Goal: Information Seeking & Learning: Learn about a topic

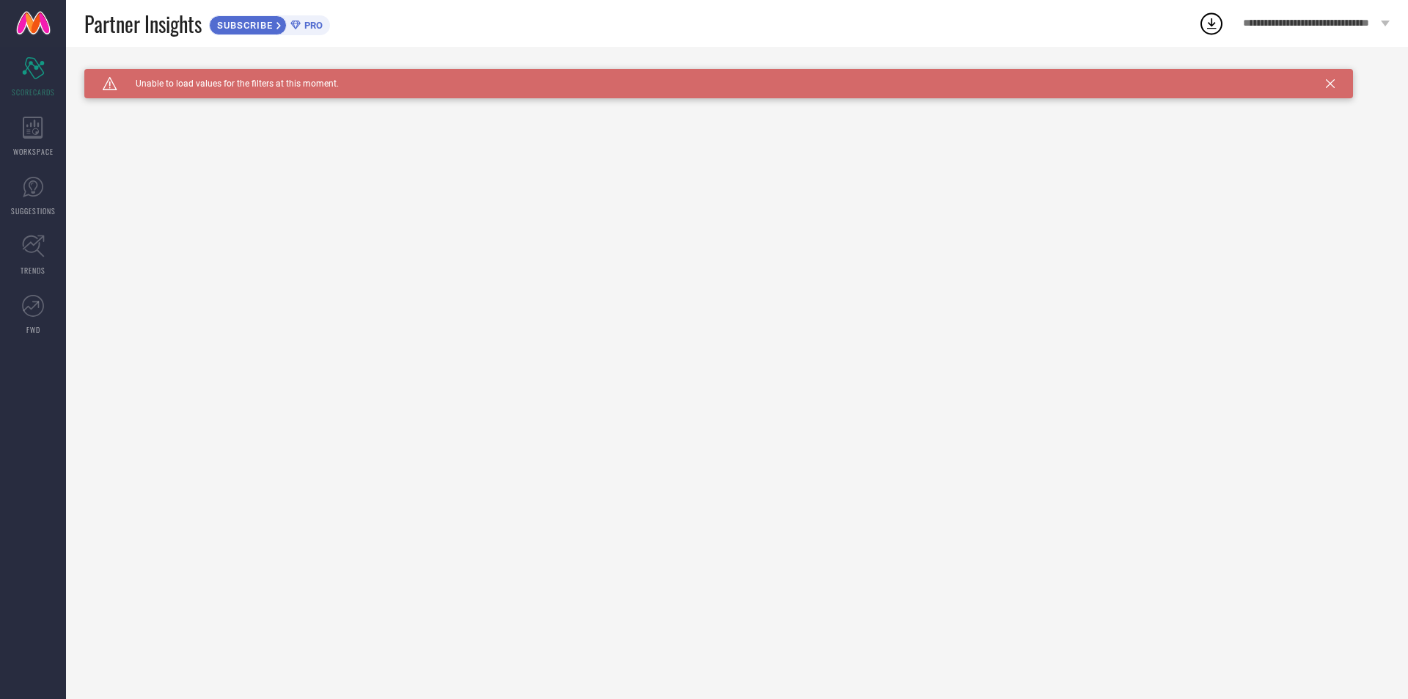
click at [1326, 80] on icon at bounding box center [1330, 83] width 9 height 9
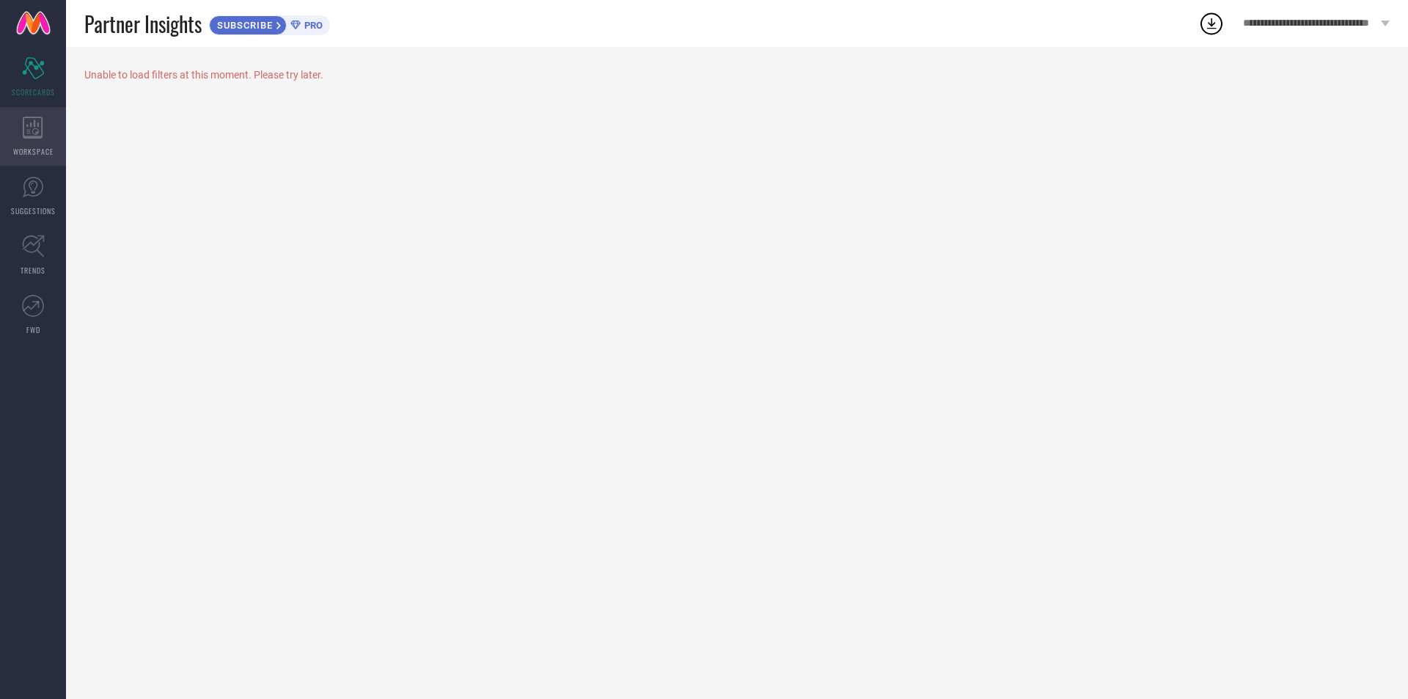
click at [16, 128] on div "WORKSPACE" at bounding box center [33, 136] width 66 height 59
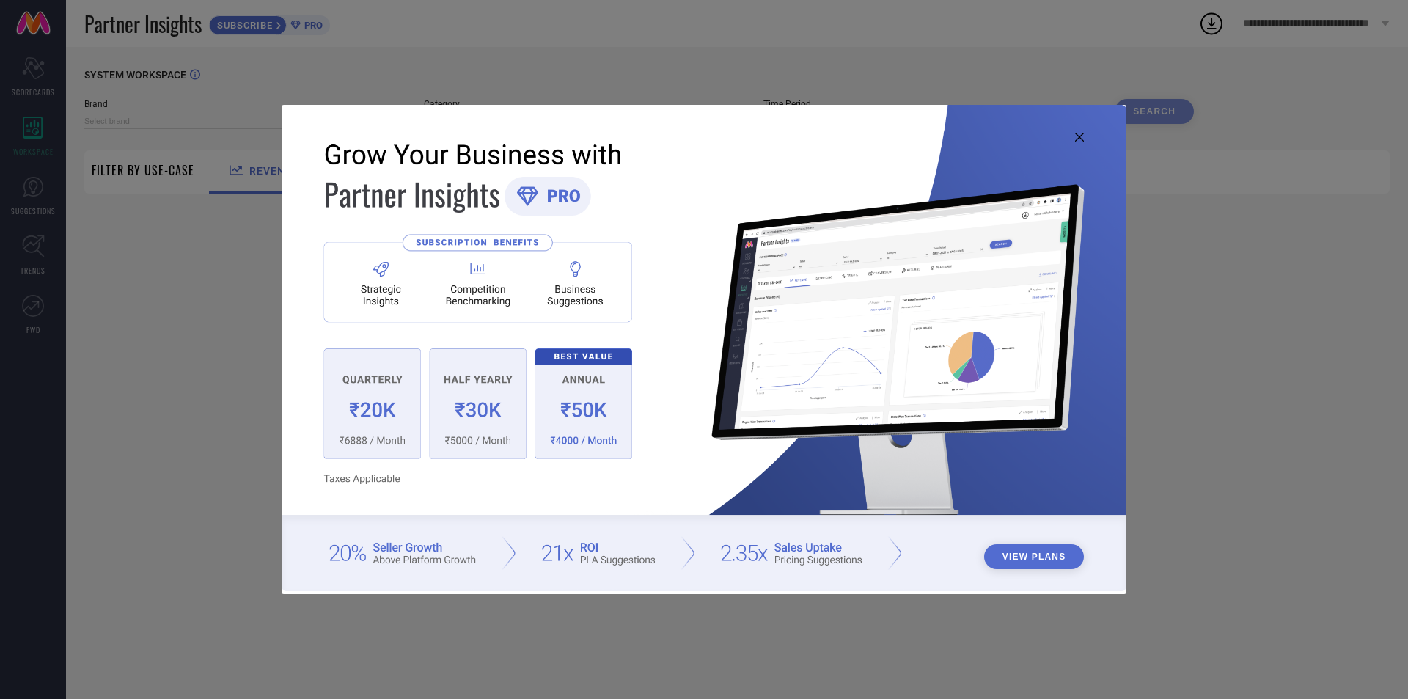
type input "1 STOP FASHION"
type input "All"
click at [1081, 135] on icon at bounding box center [1079, 137] width 9 height 9
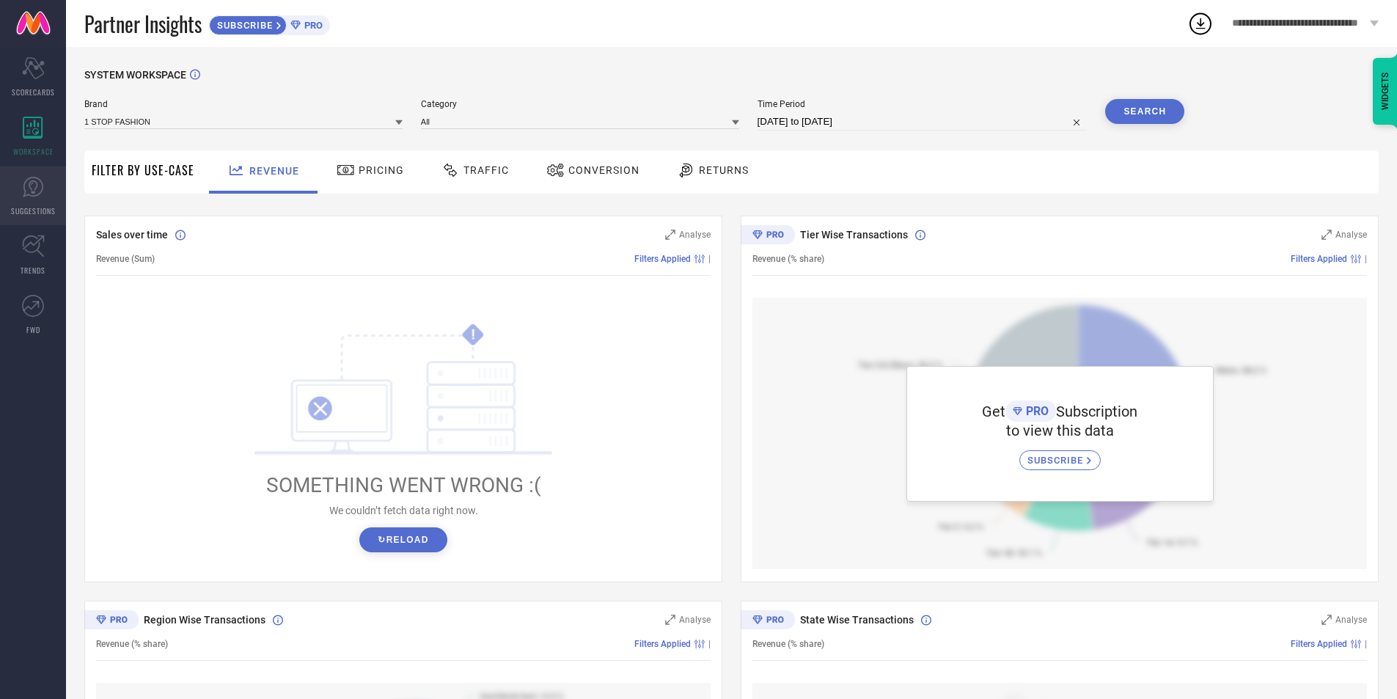
click at [32, 184] on icon at bounding box center [33, 186] width 9 height 13
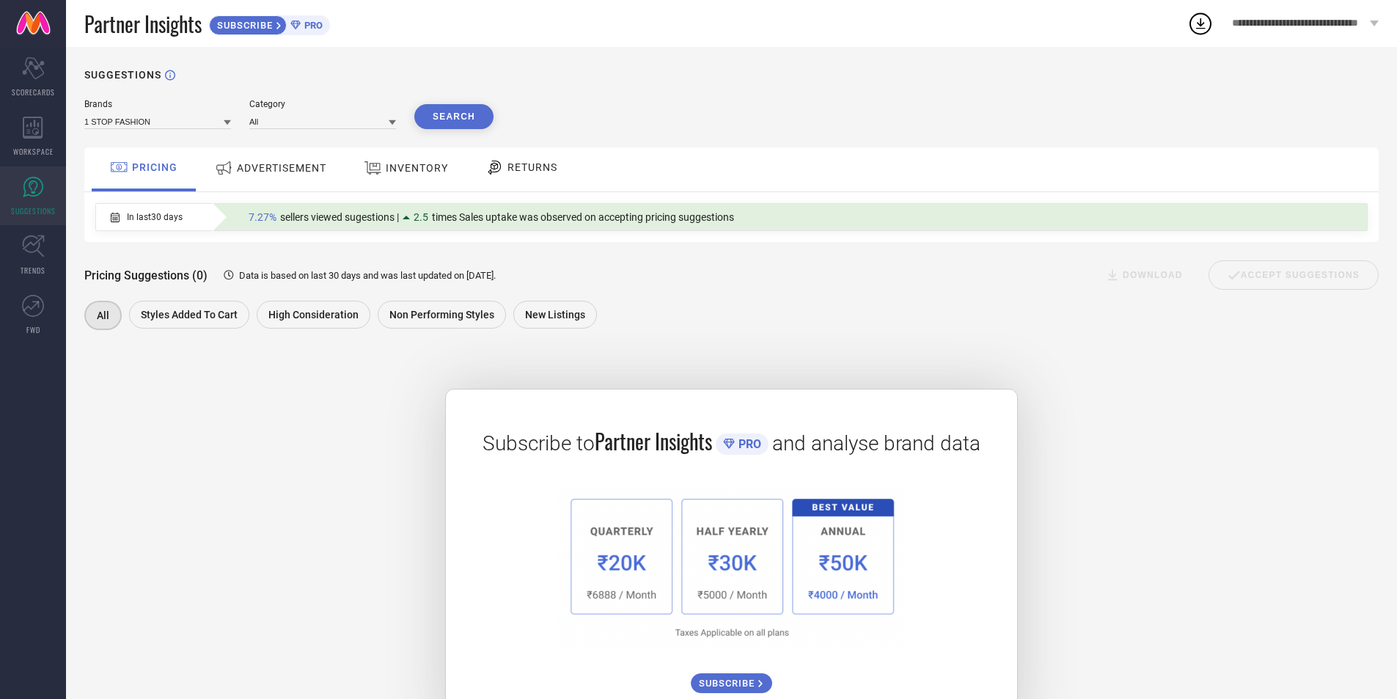
scroll to position [57, 0]
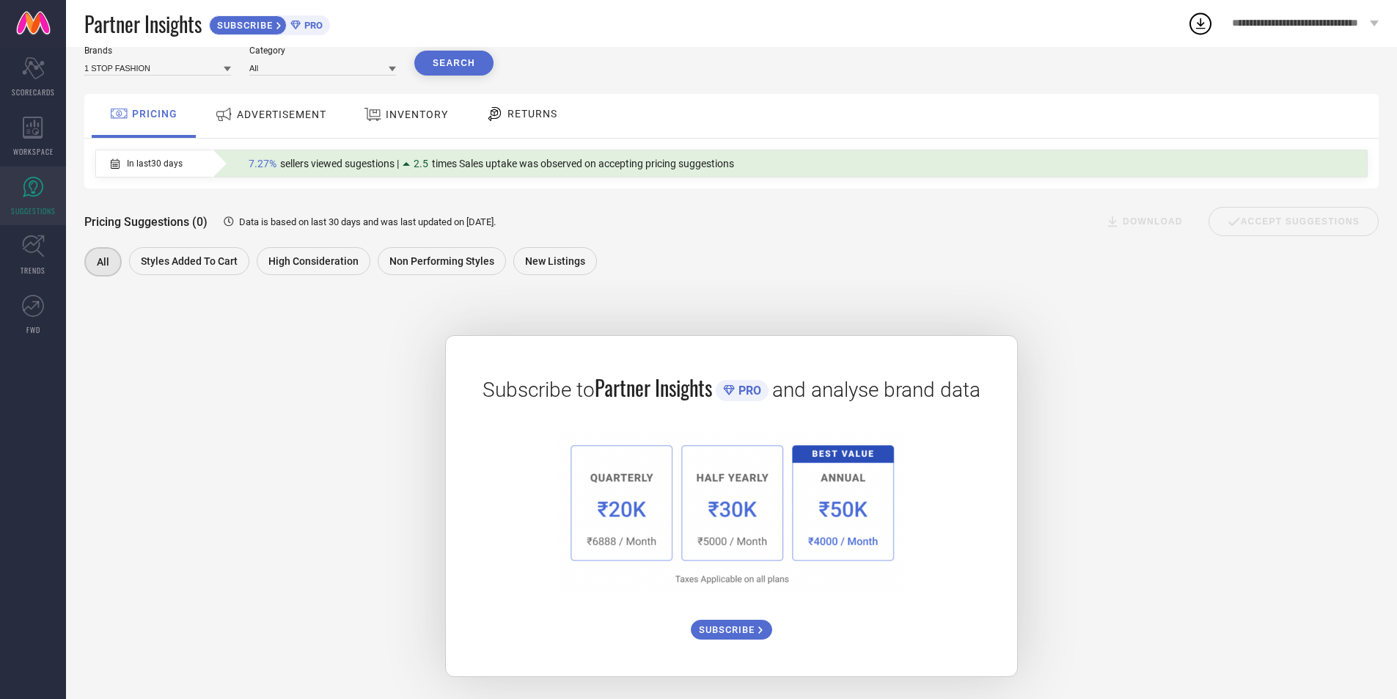
click at [274, 109] on span "ADVERTISEMENT" at bounding box center [281, 115] width 89 height 12
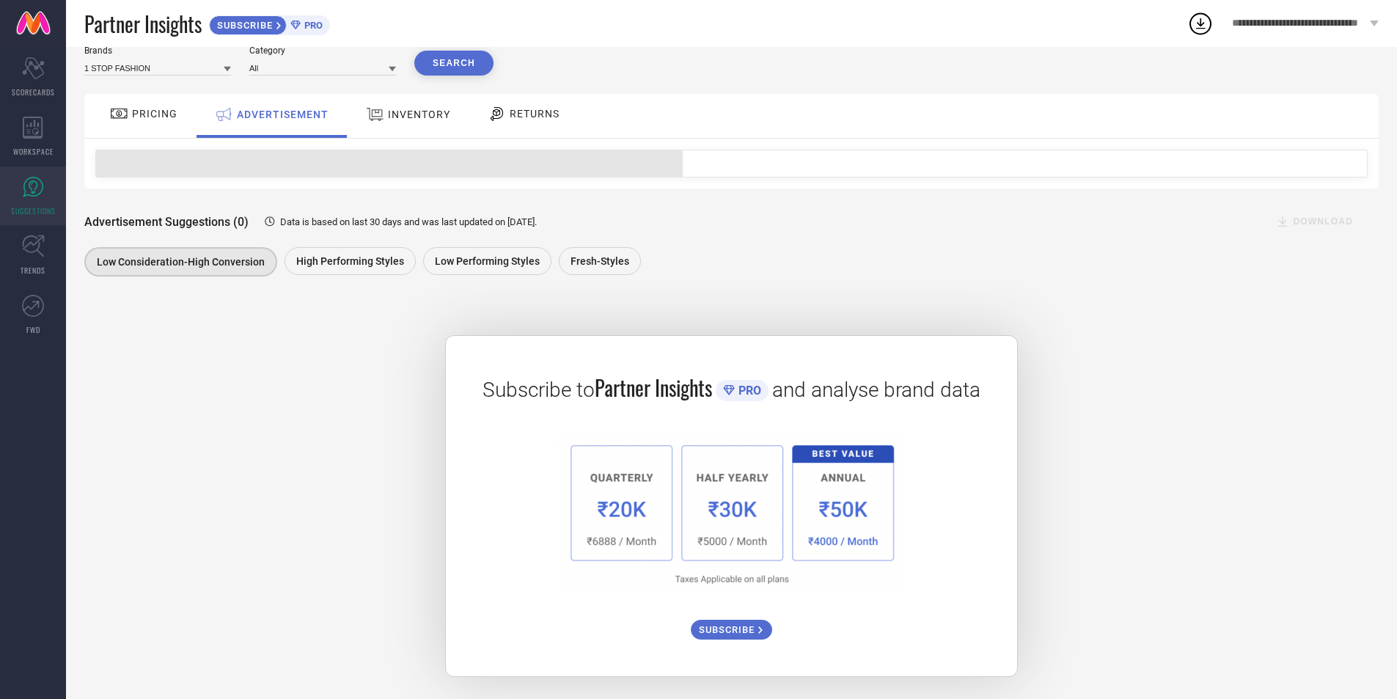
scroll to position [56, 0]
click at [419, 122] on div "INVENTORY" at bounding box center [408, 114] width 92 height 26
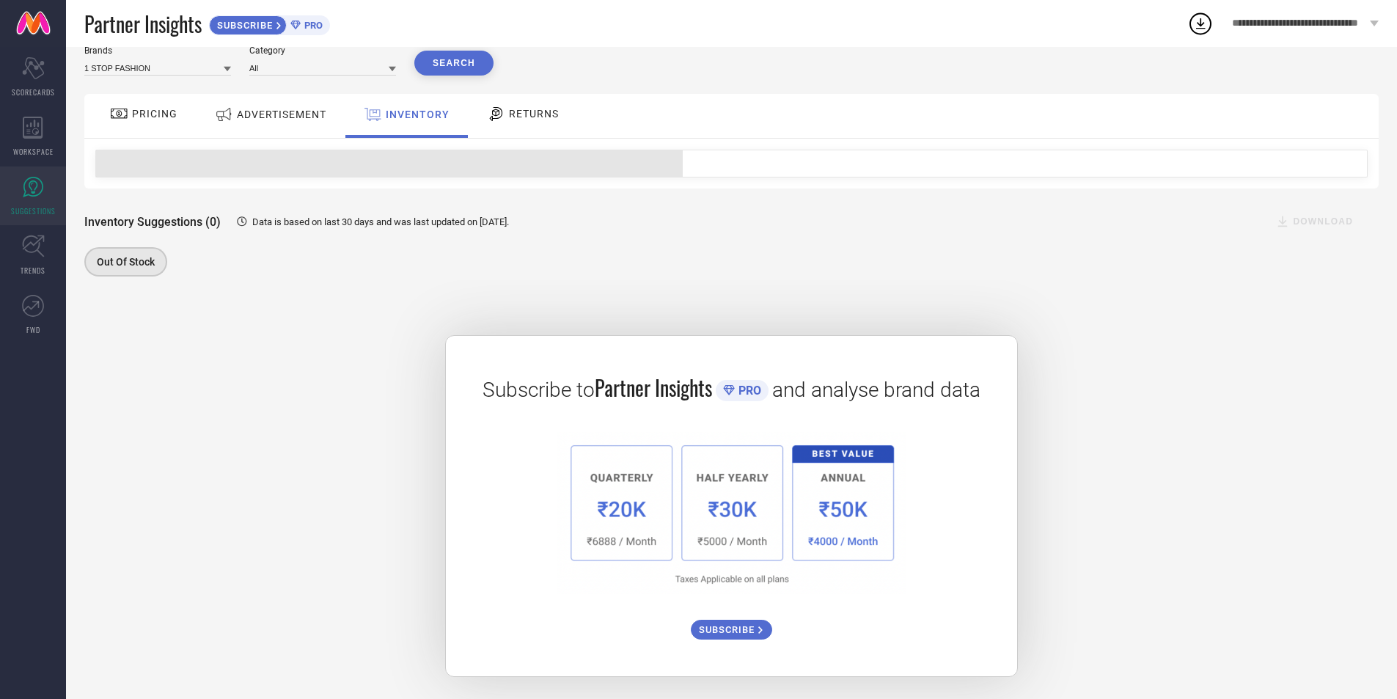
click at [525, 123] on div "RETURNS" at bounding box center [522, 113] width 79 height 25
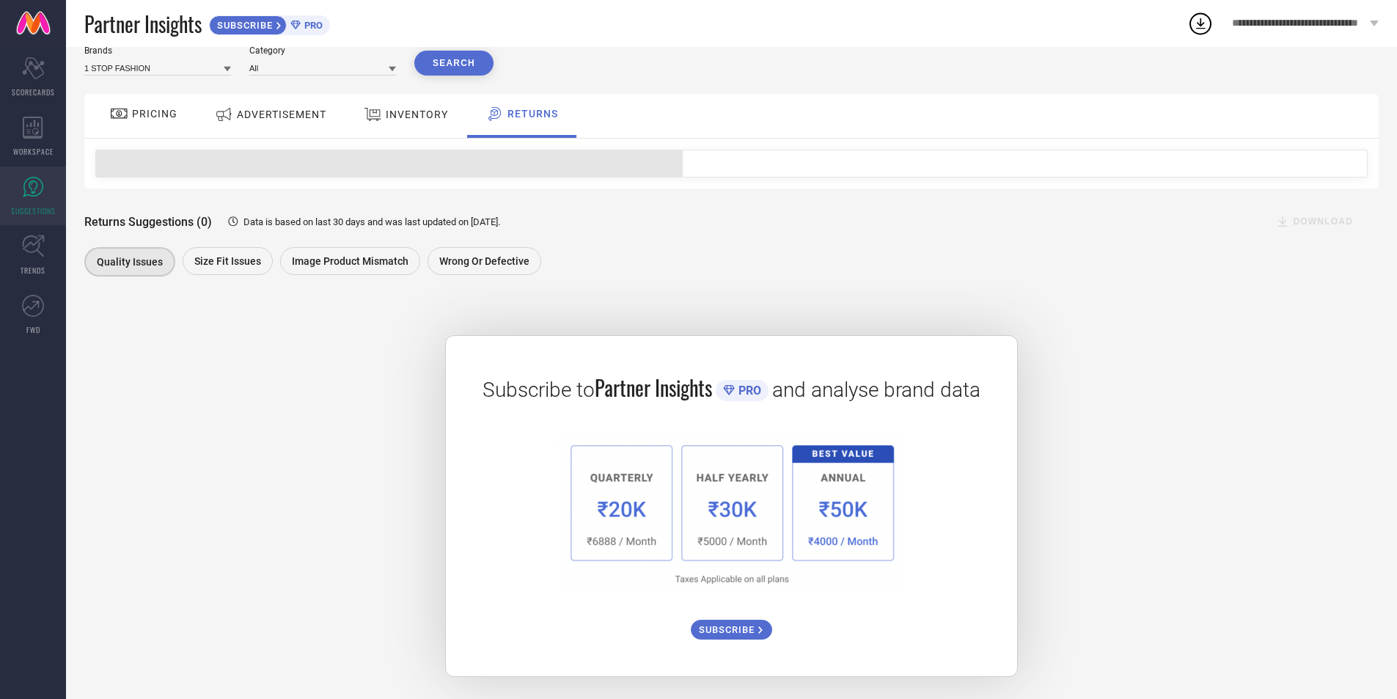
click at [399, 114] on span "INVENTORY" at bounding box center [417, 115] width 62 height 12
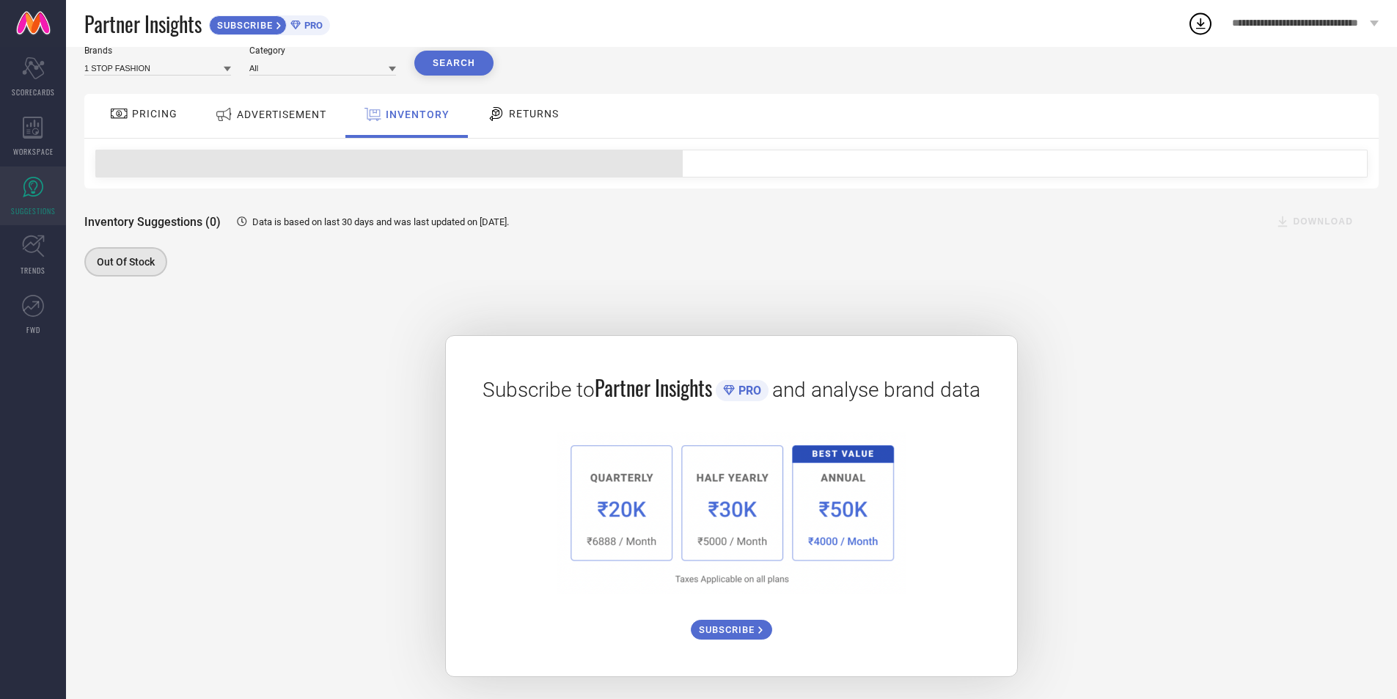
click at [306, 109] on span "ADVERTISEMENT" at bounding box center [281, 115] width 89 height 12
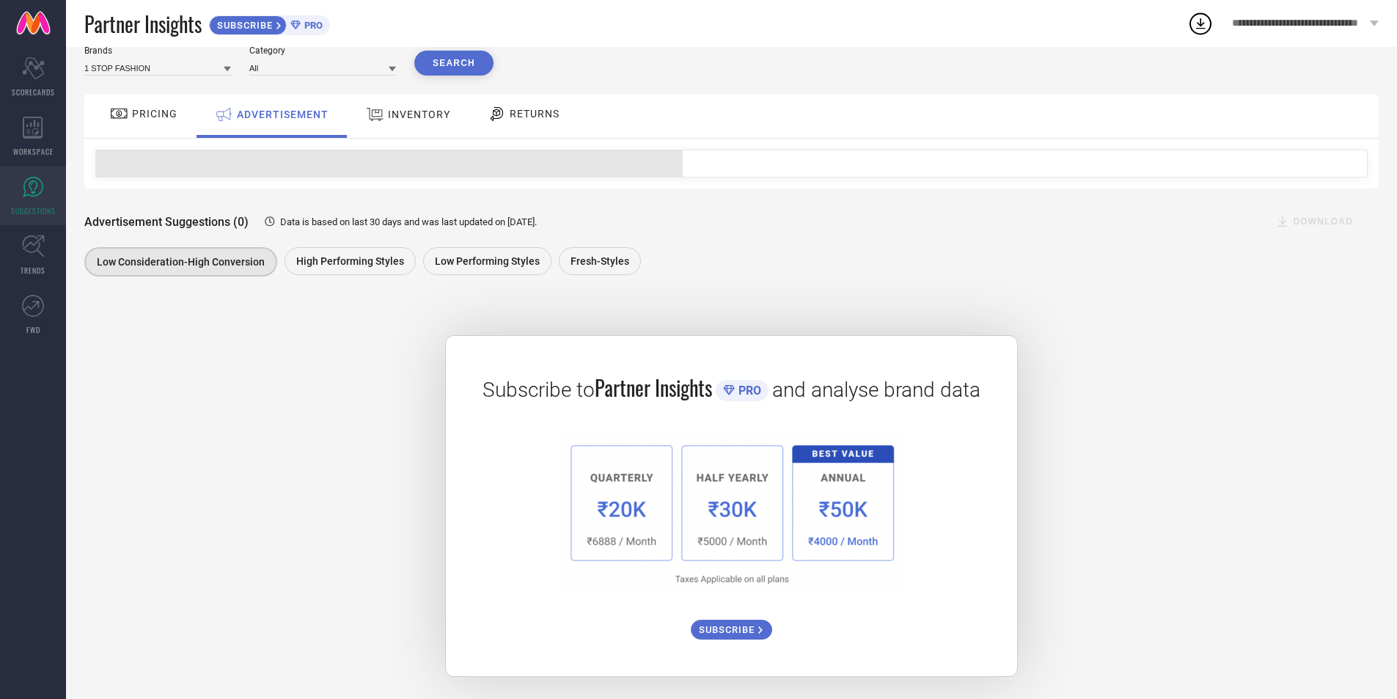
click at [144, 108] on span "PRICING" at bounding box center [154, 114] width 45 height 12
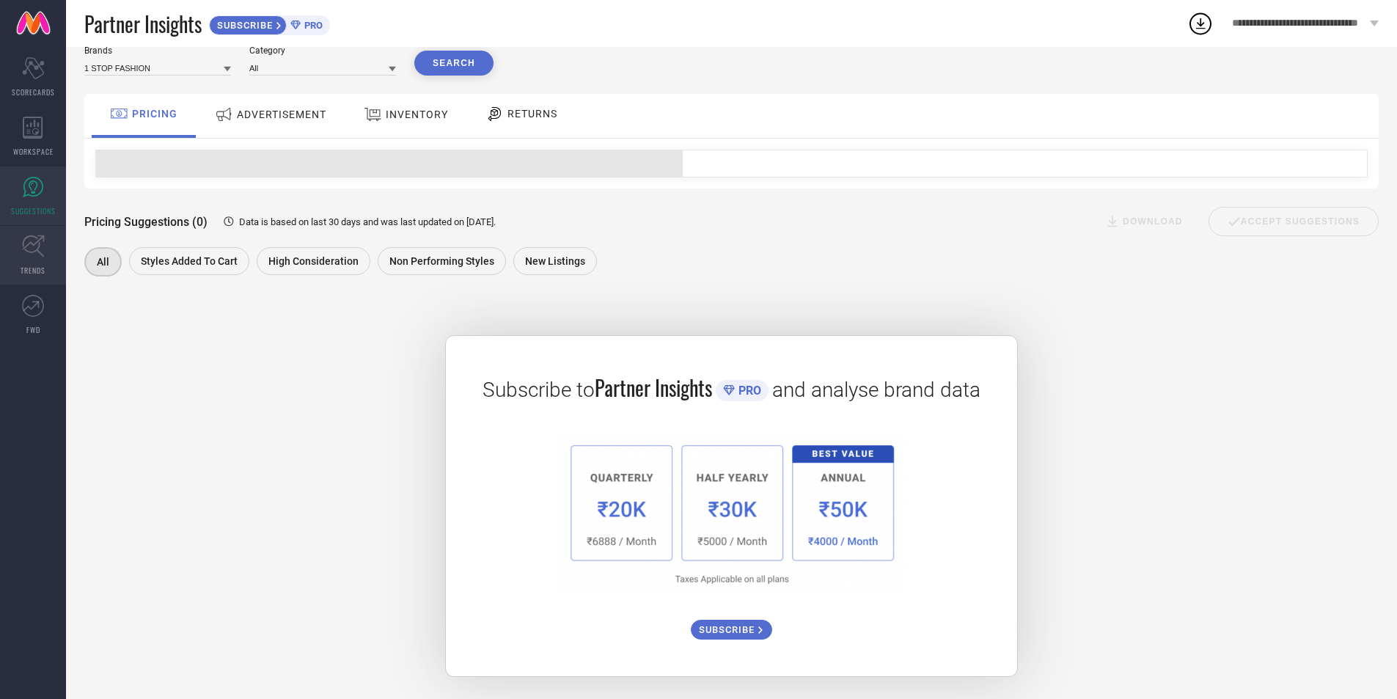
click at [26, 250] on icon at bounding box center [33, 246] width 22 height 22
